Goal: Information Seeking & Learning: Learn about a topic

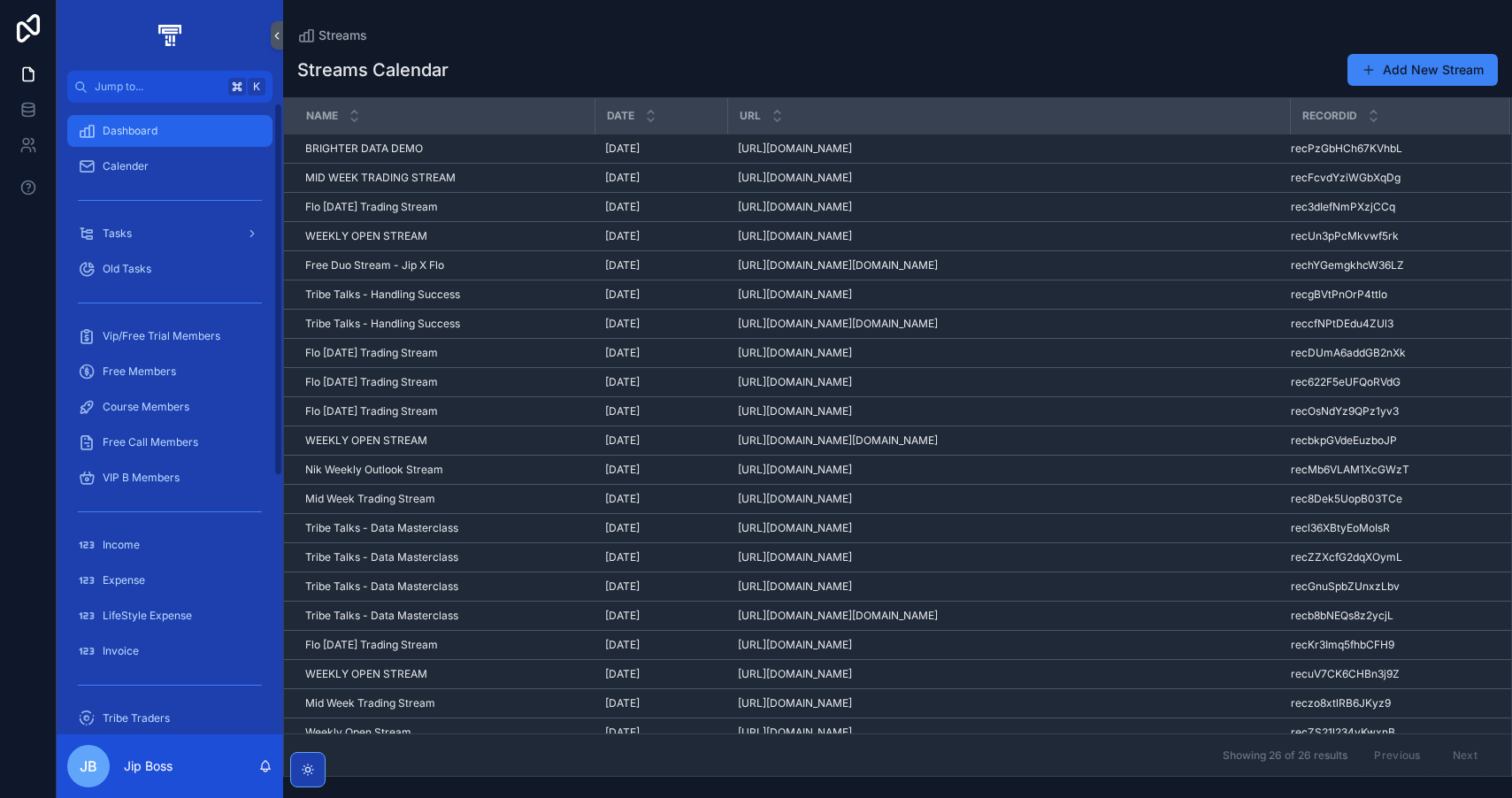
click at [161, 138] on div "Dashboard" at bounding box center [170, 131] width 184 height 28
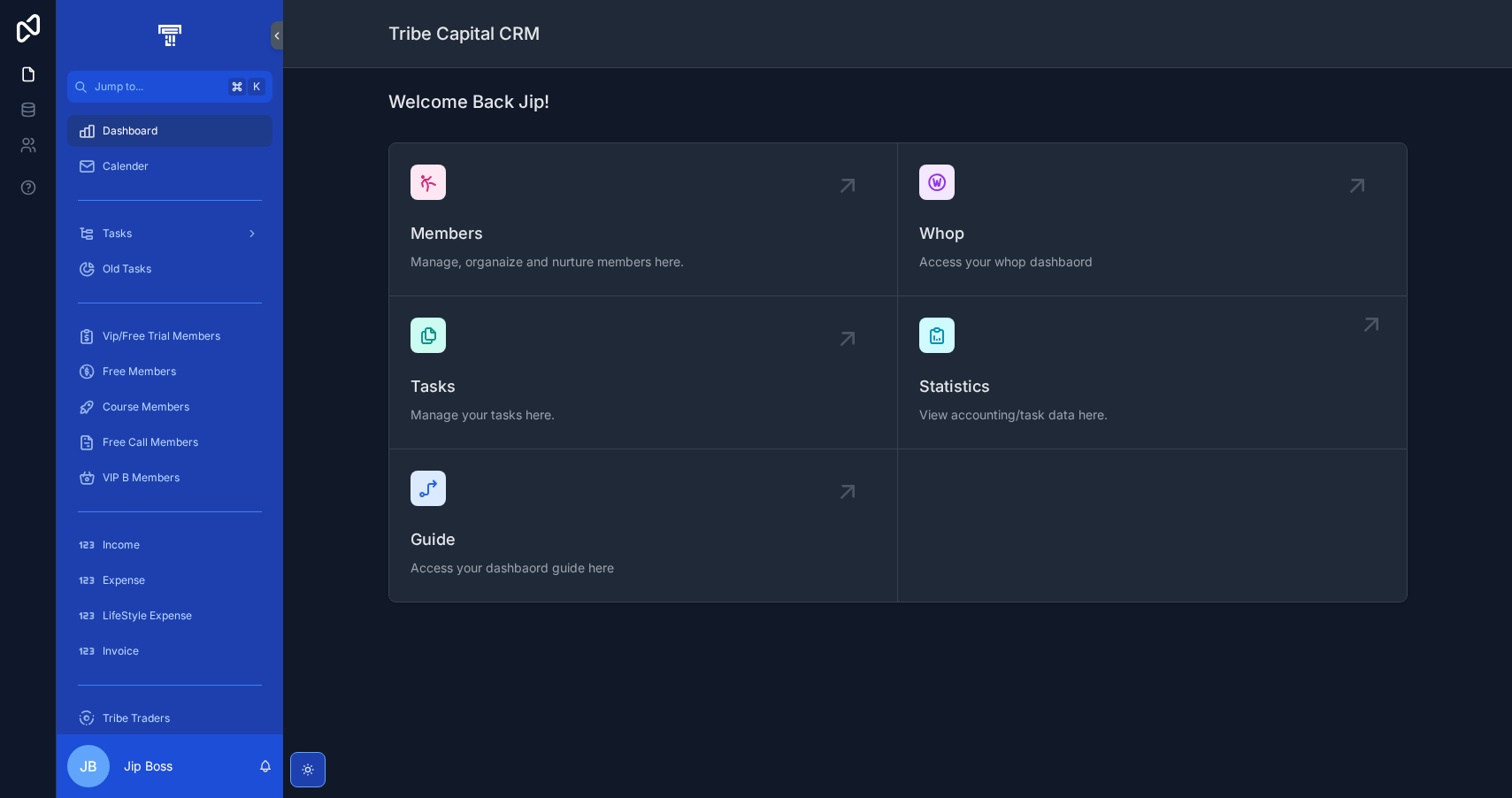
click at [1113, 359] on div "Statistics View accounting/task data here." at bounding box center [1151, 373] width 466 height 110
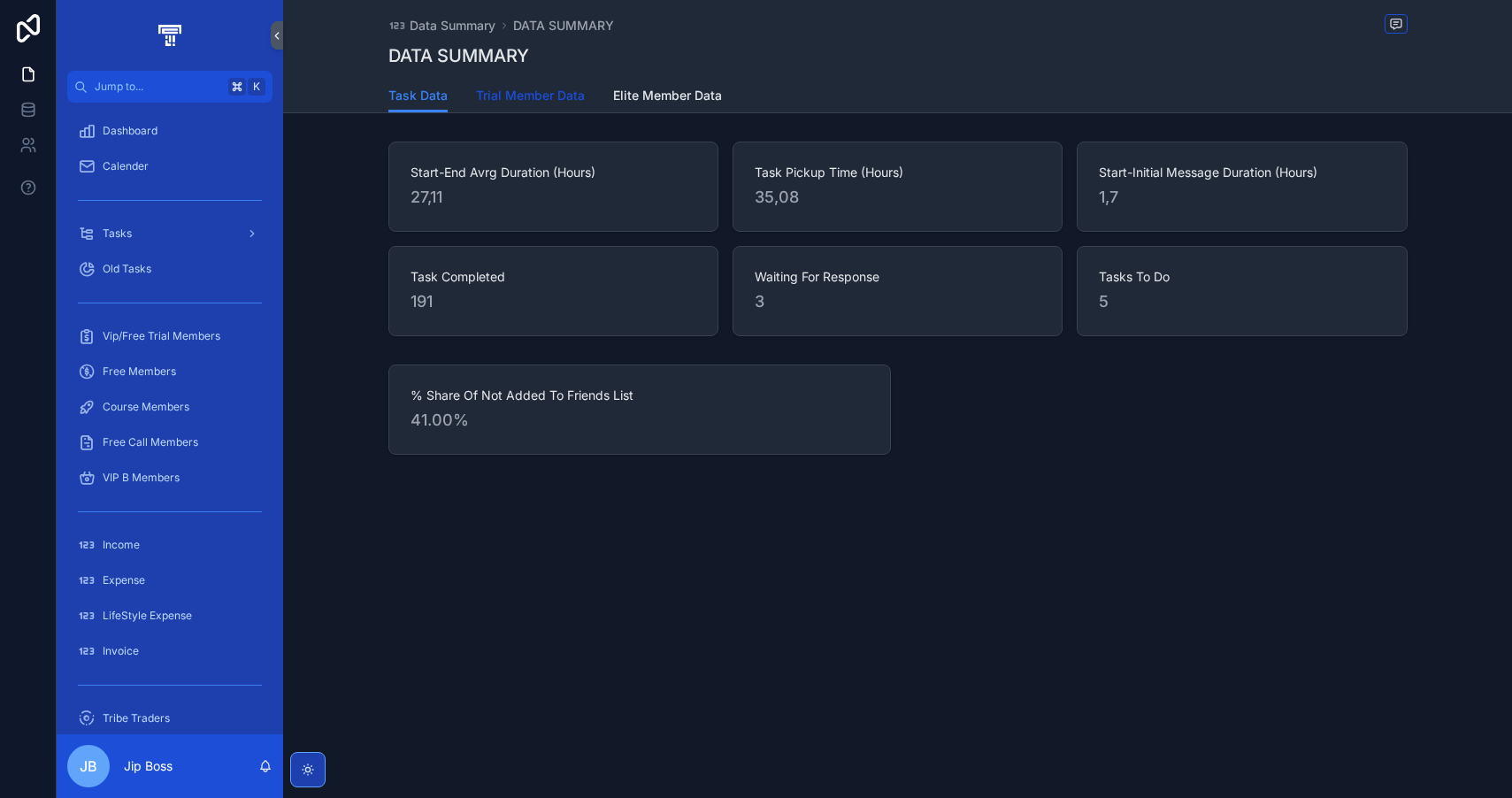
click at [560, 93] on span "Trial Member Data" at bounding box center [530, 95] width 109 height 18
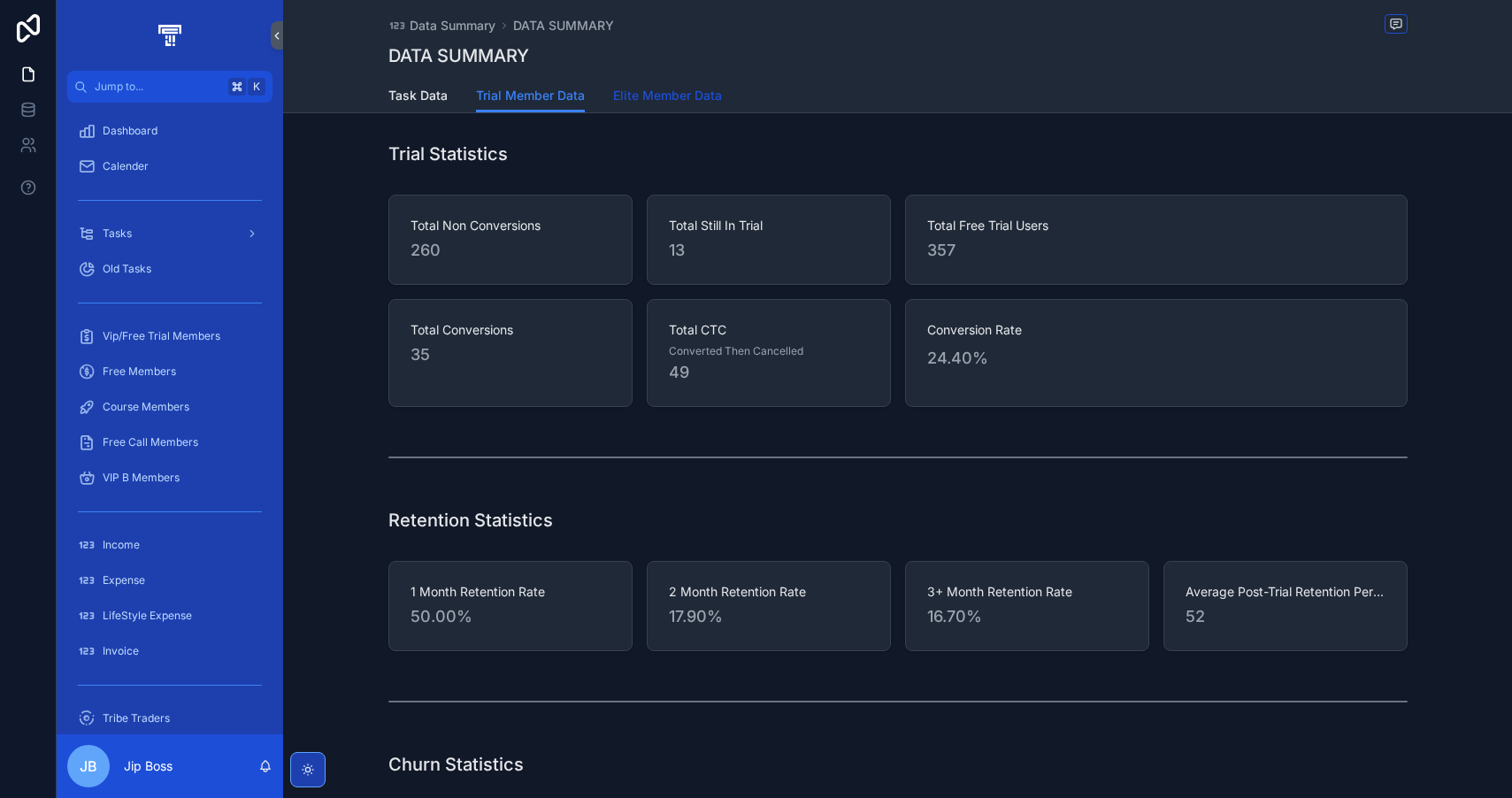
click at [681, 97] on span "Elite Member Data" at bounding box center [667, 95] width 109 height 18
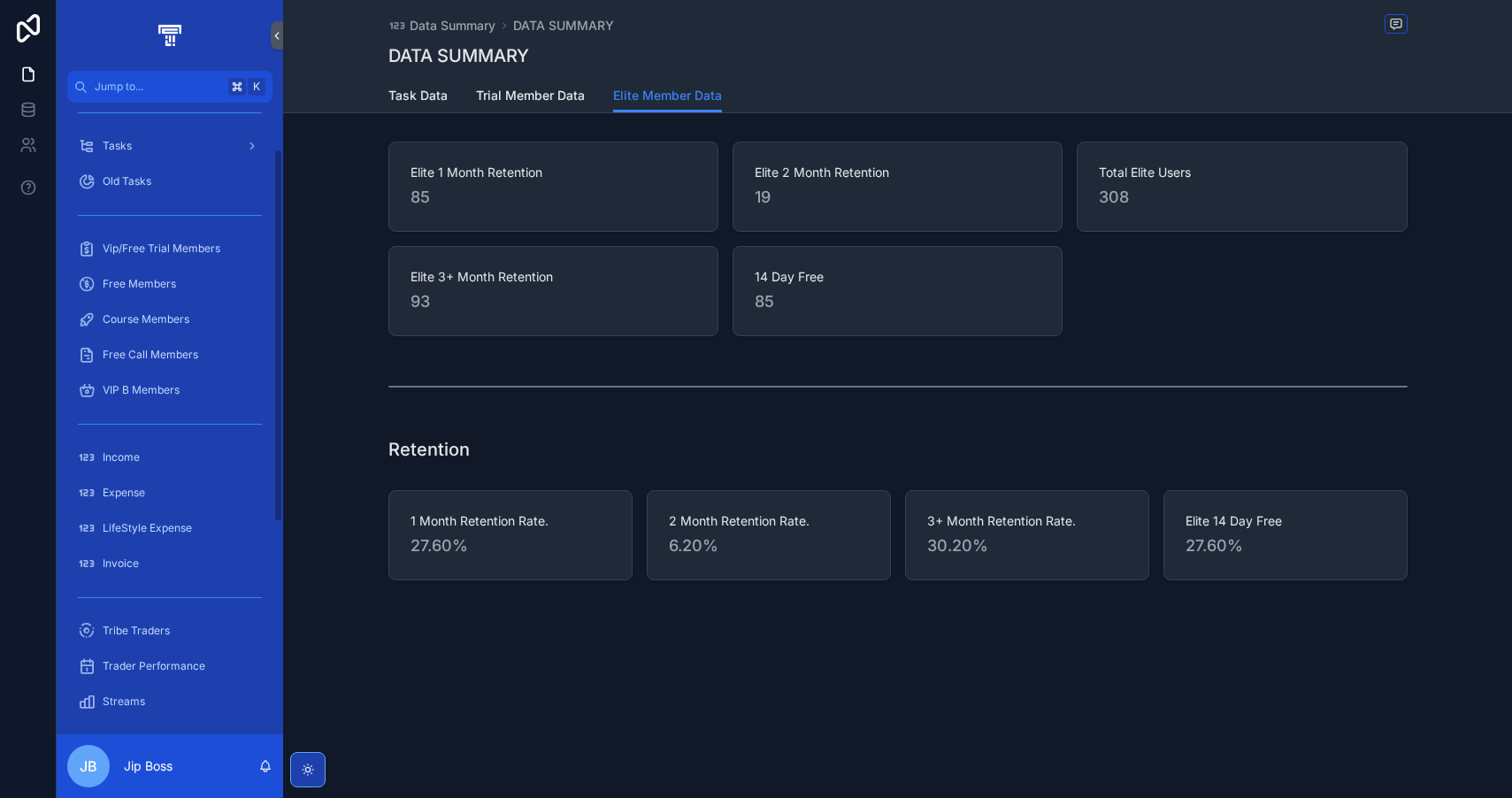
scroll to position [88, 0]
click at [168, 459] on div "Income" at bounding box center [170, 456] width 184 height 28
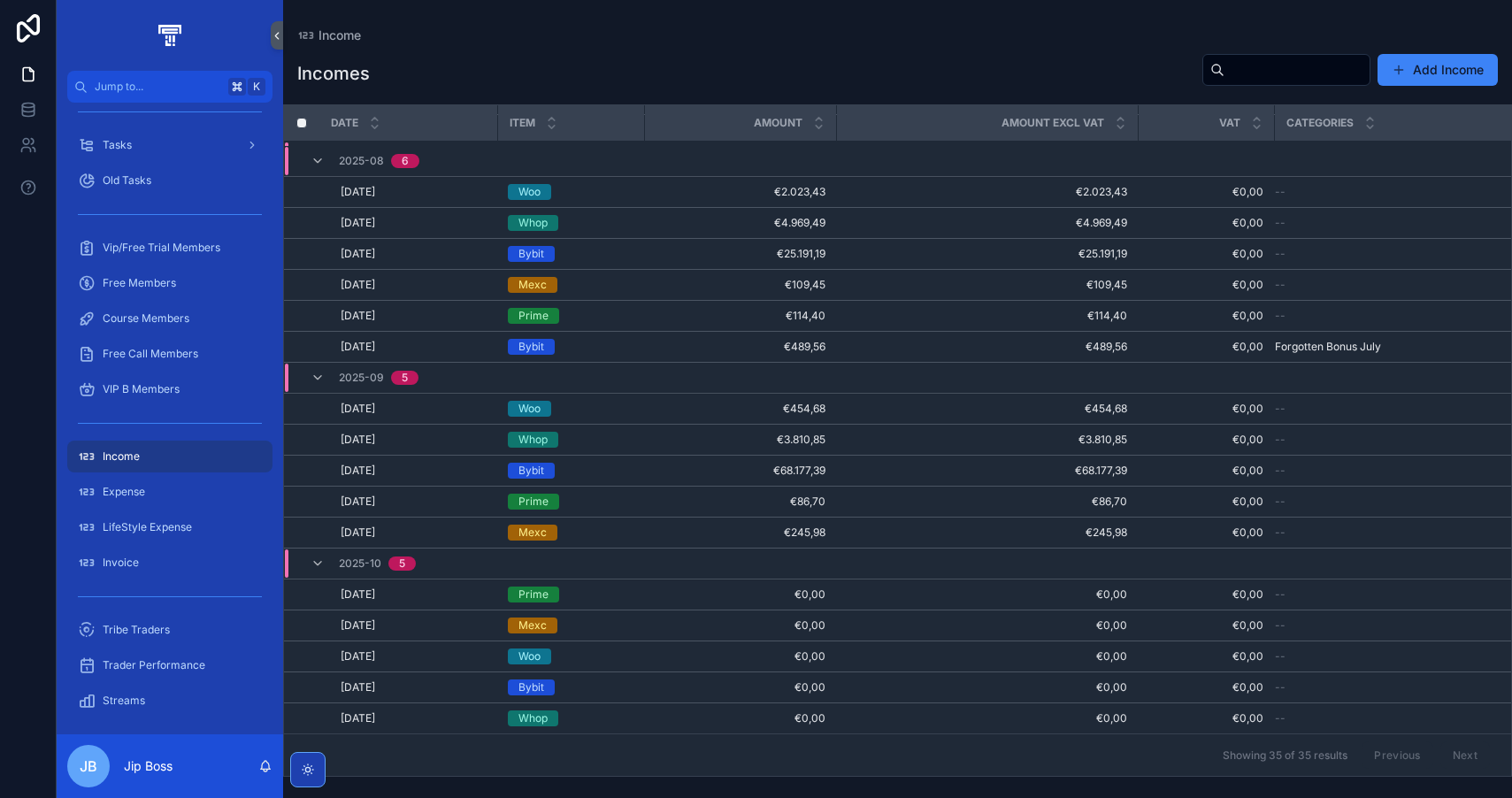
scroll to position [695, 0]
click at [174, 482] on div "Expense" at bounding box center [170, 492] width 184 height 28
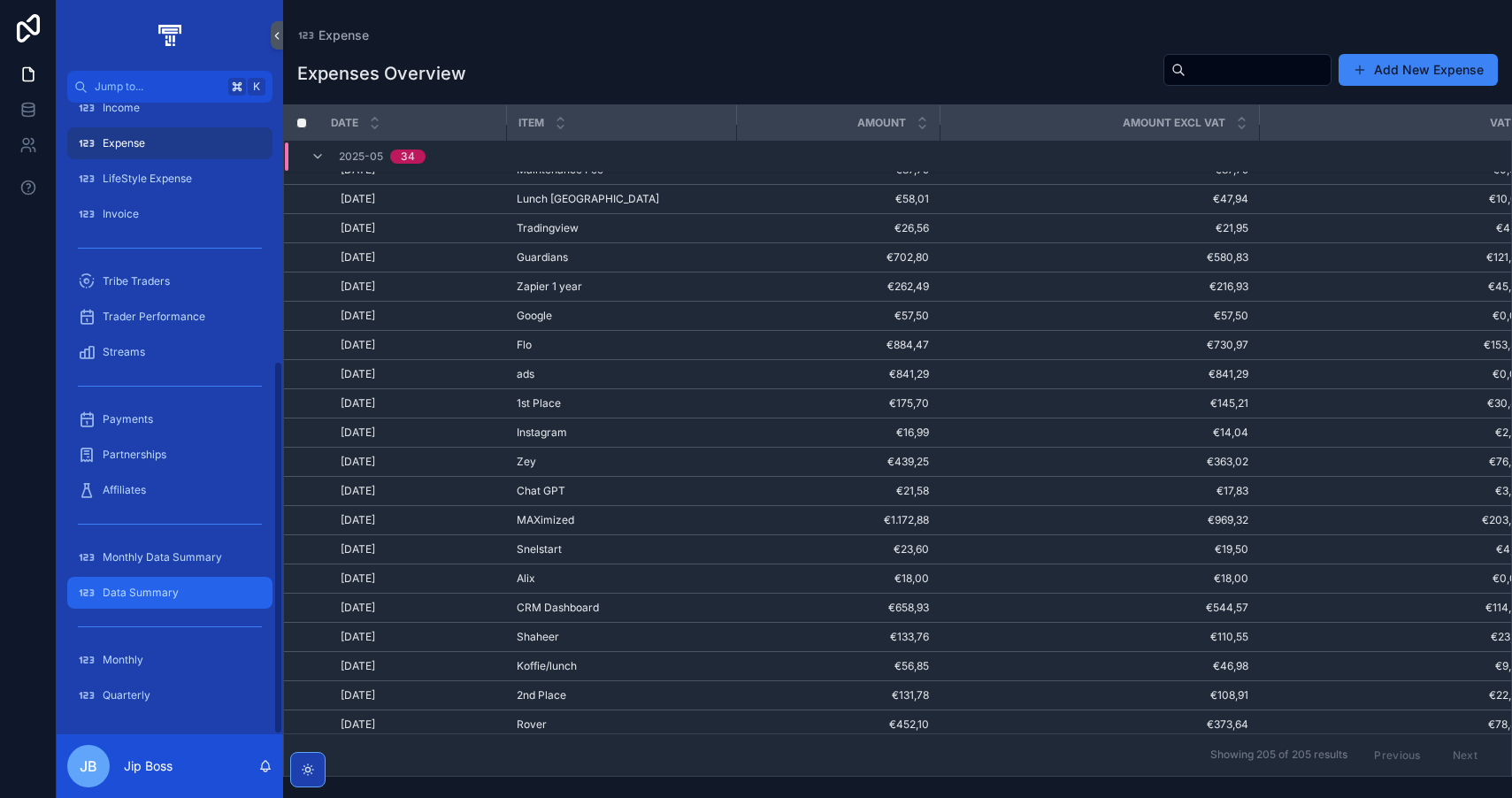
scroll to position [436, 0]
click at [150, 599] on span "Data Summary" at bounding box center [140, 592] width 76 height 14
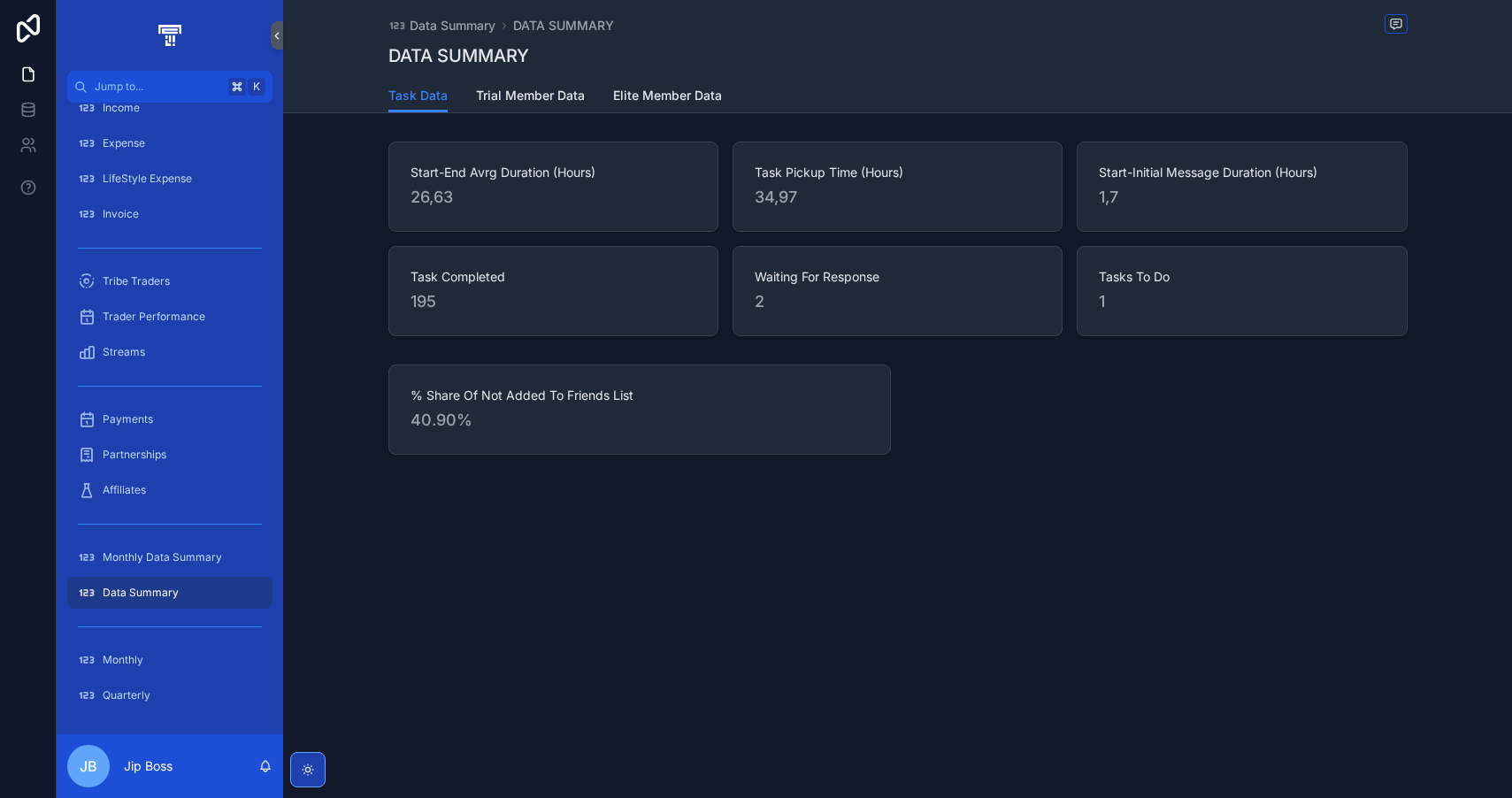
click at [183, 534] on div "scrollable content" at bounding box center [170, 524] width 205 height 28
click at [167, 566] on div "Monthly Data Summary" at bounding box center [170, 557] width 184 height 28
